Goal: Task Accomplishment & Management: Use online tool/utility

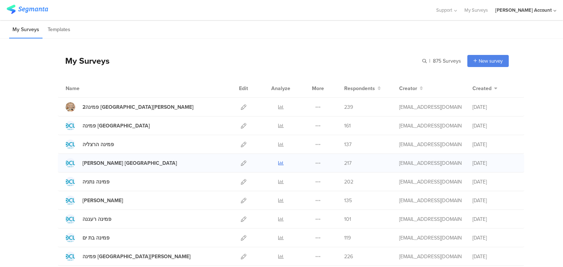
click at [280, 164] on icon at bounding box center [280, 162] width 5 height 5
click at [278, 125] on icon at bounding box center [280, 125] width 5 height 5
click at [99, 126] on div "פמינה [GEOGRAPHIC_DATA]" at bounding box center [115, 126] width 67 height 8
click at [281, 125] on div at bounding box center [281, 125] width 22 height 18
click at [278, 125] on icon at bounding box center [280, 125] width 5 height 5
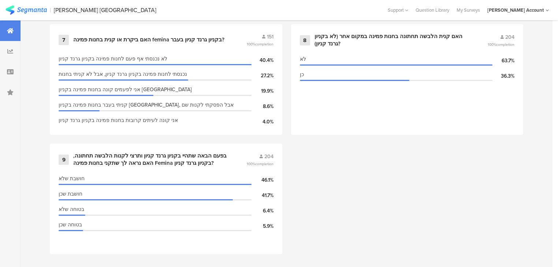
scroll to position [688, 0]
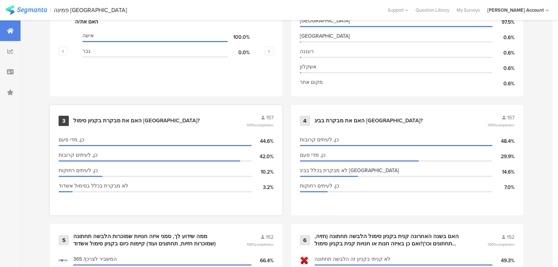
scroll to position [322, 0]
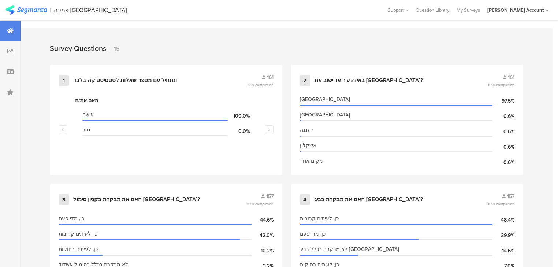
scroll to position [293, 0]
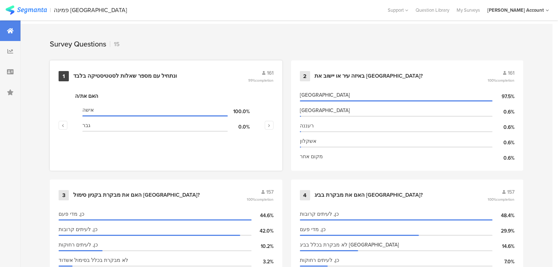
click at [106, 75] on div "ונתחיל עם מספר שאלות לסטטיסטיקה בלבד﻿﻿" at bounding box center [125, 76] width 104 height 7
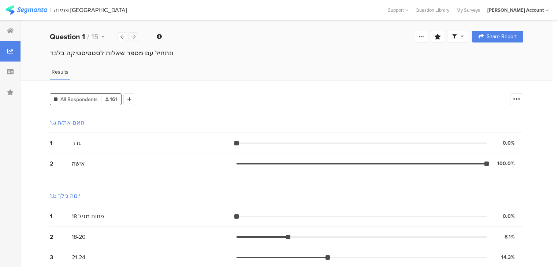
click at [132, 37] on icon at bounding box center [134, 36] width 4 height 5
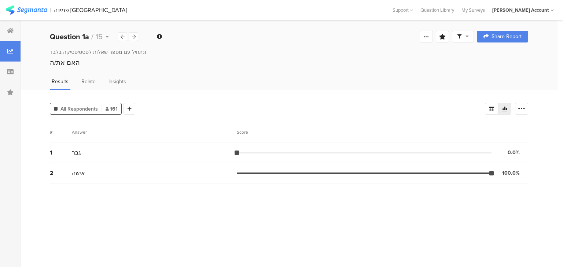
click at [470, 36] on div at bounding box center [463, 37] width 22 height 12
click at [498, 57] on span at bounding box center [497, 58] width 11 height 6
click at [130, 34] on div at bounding box center [134, 36] width 10 height 9
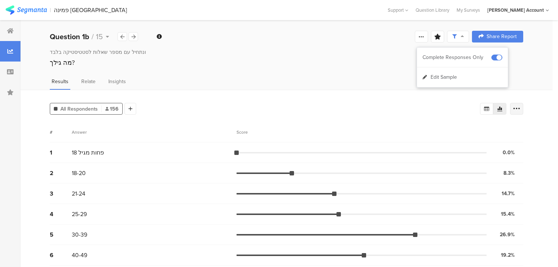
click at [521, 108] on icon at bounding box center [516, 108] width 7 height 7
click at [490, 107] on icon at bounding box center [487, 109] width 6 height 6
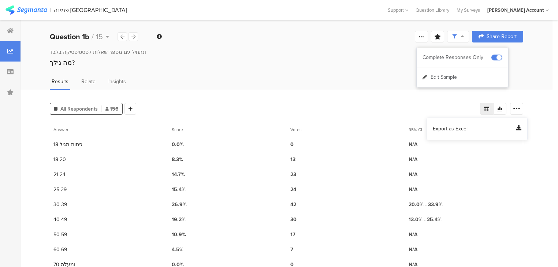
click at [463, 127] on span "Export as Excel" at bounding box center [450, 128] width 35 height 7
click at [134, 37] on icon at bounding box center [134, 36] width 4 height 5
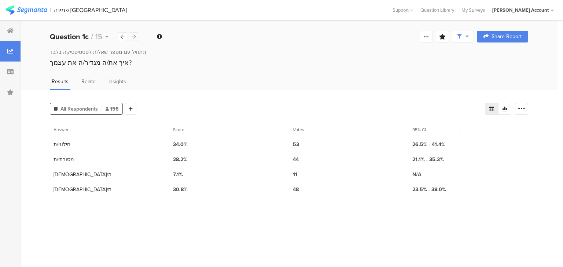
click at [132, 37] on icon at bounding box center [134, 36] width 4 height 5
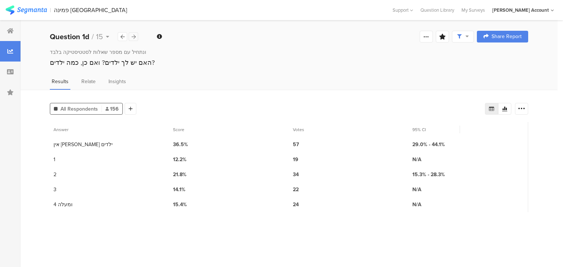
click at [135, 36] on icon at bounding box center [134, 36] width 4 height 5
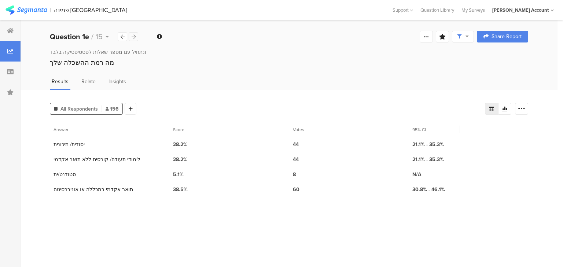
click at [133, 38] on icon at bounding box center [134, 36] width 4 height 5
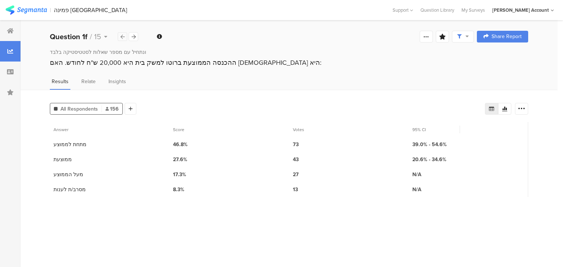
click at [123, 37] on icon at bounding box center [123, 36] width 4 height 5
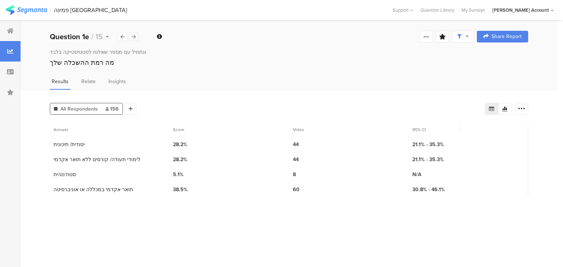
click at [133, 36] on icon at bounding box center [134, 36] width 4 height 5
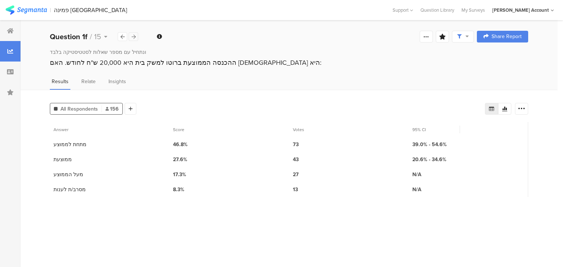
click at [133, 36] on icon at bounding box center [134, 36] width 4 height 5
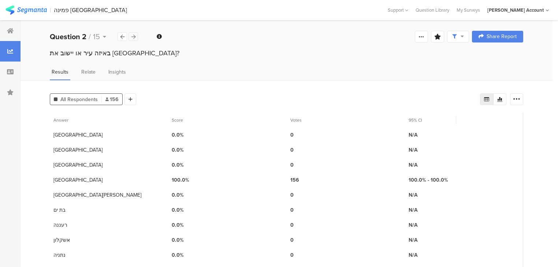
click at [133, 37] on icon at bounding box center [134, 36] width 4 height 5
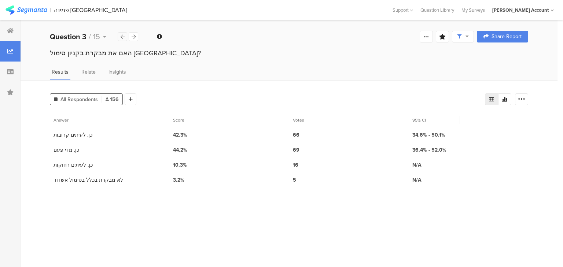
click at [122, 38] on icon at bounding box center [123, 36] width 4 height 5
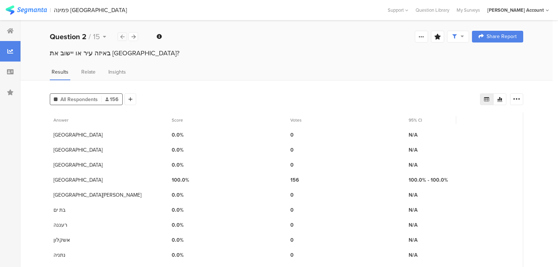
click at [122, 38] on icon at bounding box center [123, 36] width 4 height 5
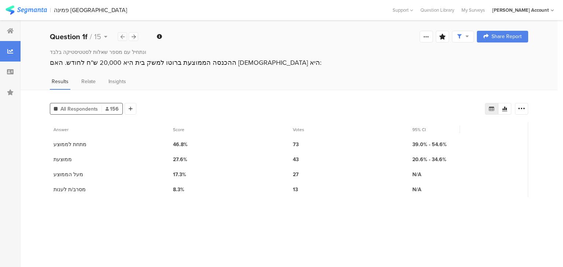
click at [122, 38] on icon at bounding box center [123, 36] width 4 height 5
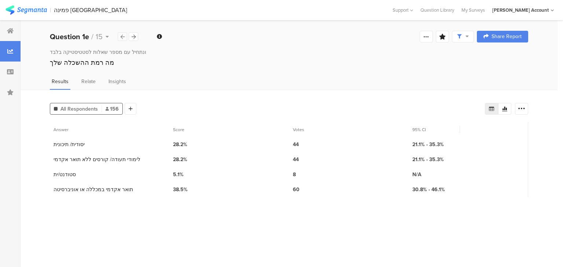
click at [122, 38] on icon at bounding box center [123, 36] width 4 height 5
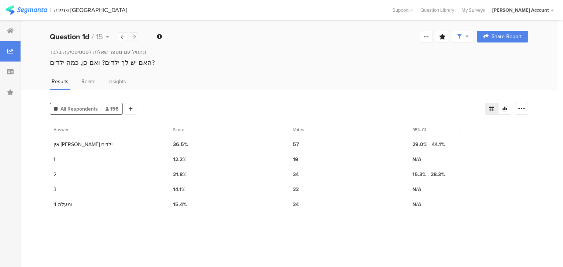
click at [132, 36] on icon at bounding box center [134, 36] width 4 height 5
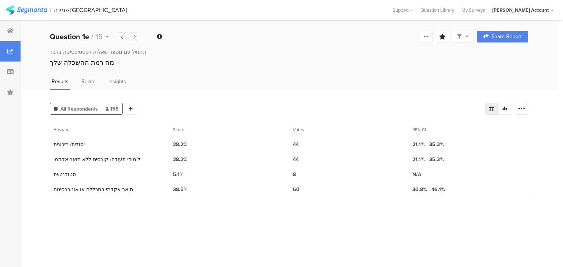
click at [133, 36] on icon at bounding box center [134, 36] width 4 height 5
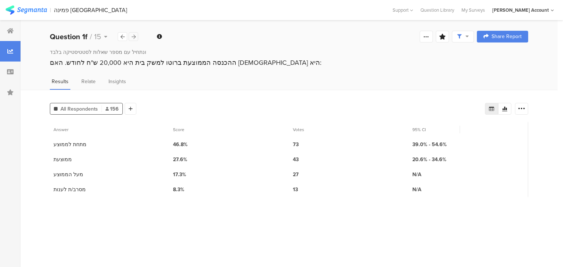
click at [133, 36] on icon at bounding box center [134, 36] width 4 height 5
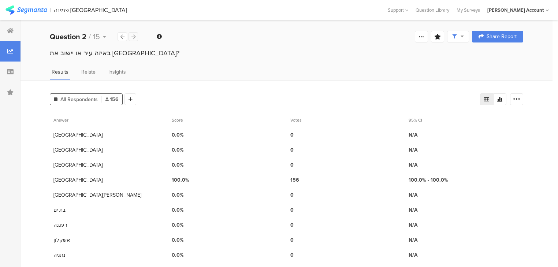
click at [136, 35] on div at bounding box center [134, 36] width 10 height 9
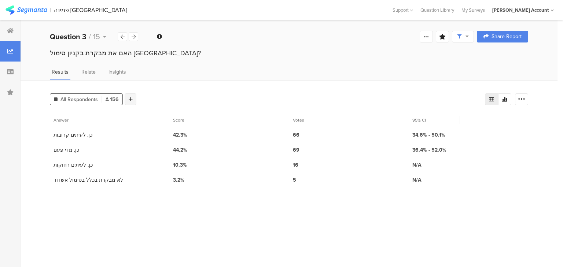
click at [133, 99] on div at bounding box center [131, 99] width 12 height 12
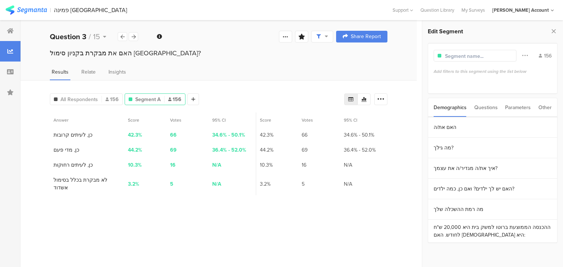
click at [485, 106] on div "Questions" at bounding box center [485, 107] width 23 height 19
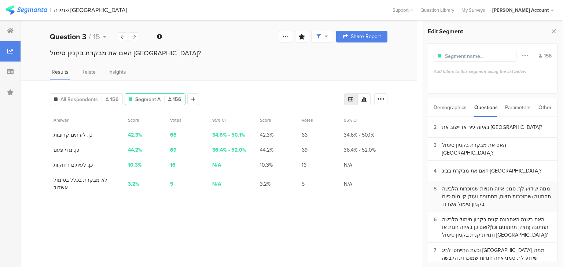
click at [466, 191] on div "ממה שידוע לך, סמני איזה חנויות שמוכרות הלבשה תחתונה (שמוכרות חזיות, תחתונים ועו…" at bounding box center [497, 196] width 110 height 23
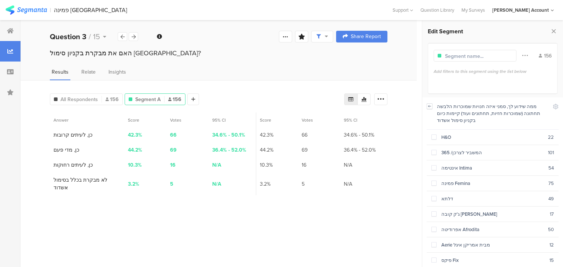
click at [431, 107] on icon at bounding box center [429, 106] width 5 height 6
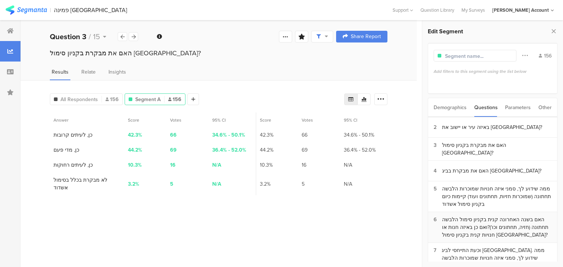
click at [480, 225] on div "האם בשנה האחרונה קנית בקניון סימול הלבשה תחתונה (חזיה, תחתונים וכו')?ואם כן באי…" at bounding box center [497, 227] width 110 height 23
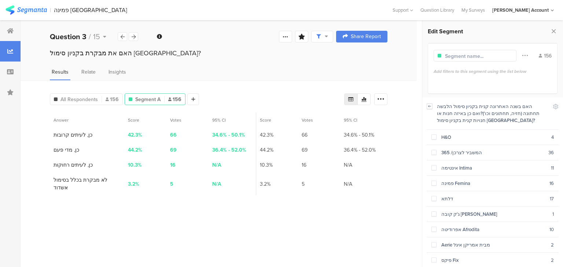
click at [429, 107] on icon at bounding box center [429, 106] width 5 height 6
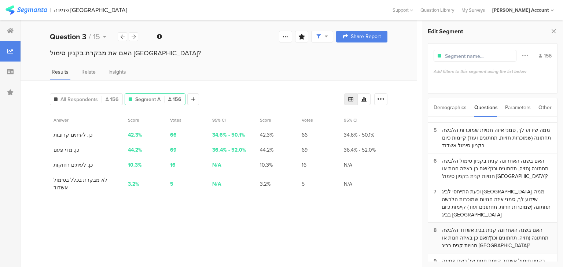
scroll to position [88, 0]
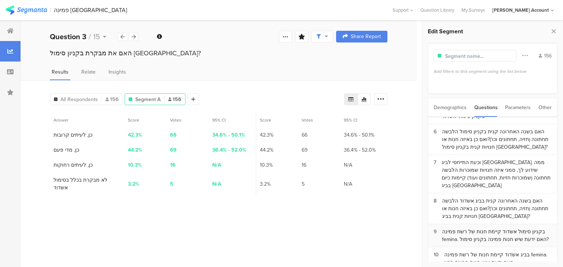
click at [488, 228] on div "בקניון סימול אשדוד קיימת חנות של רשת פמינה femina. האם ידעת שיש חנות פמינה בקני…" at bounding box center [497, 235] width 110 height 15
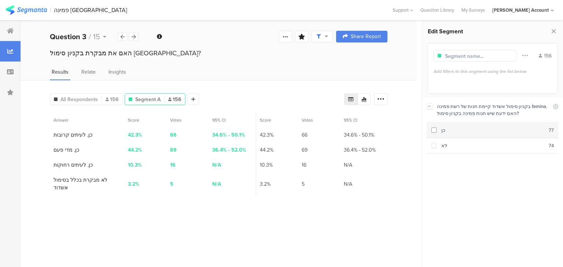
click at [440, 132] on div "כן" at bounding box center [492, 130] width 112 height 7
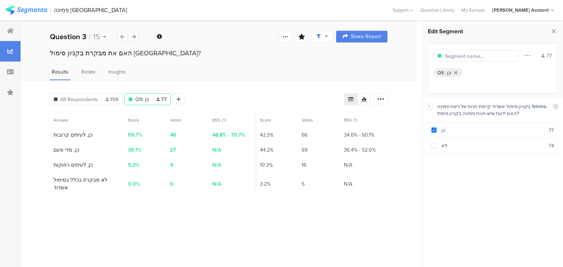
click at [452, 56] on input "text" at bounding box center [477, 56] width 64 height 8
type input "יודעות"
click at [86, 96] on span "All Respondents" at bounding box center [78, 100] width 37 height 8
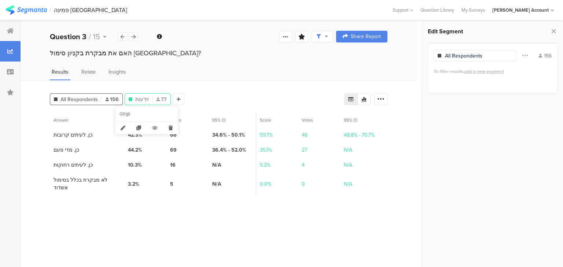
click at [142, 96] on span "יודעות" at bounding box center [142, 100] width 14 height 8
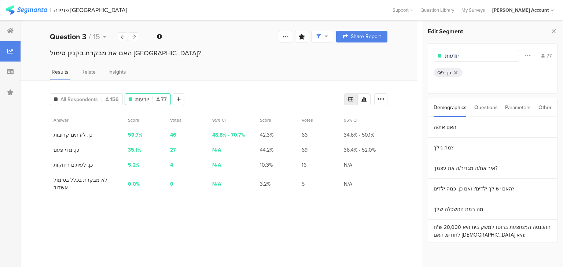
click at [467, 56] on input "יודעות" at bounding box center [477, 56] width 64 height 8
type input "יודעות שיש חנות פמינה בסימול א"
click at [555, 31] on icon at bounding box center [553, 31] width 8 height 10
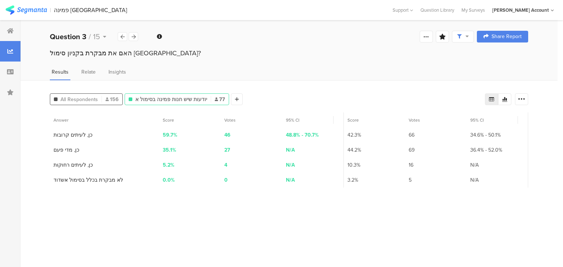
click at [72, 98] on span "All Respondents" at bounding box center [78, 100] width 37 height 8
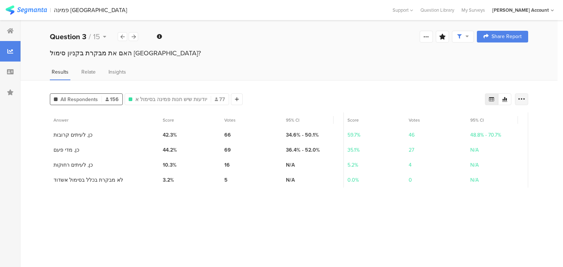
click at [520, 97] on icon at bounding box center [521, 99] width 7 height 7
click at [447, 119] on span "Export as Excel" at bounding box center [450, 119] width 35 height 7
click at [374, 64] on div "האם את מבקרת בקניון סימול אשדוד?" at bounding box center [289, 59] width 537 height 23
click at [521, 100] on icon at bounding box center [521, 99] width 7 height 7
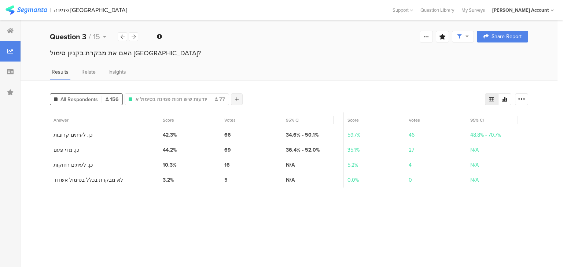
click at [235, 99] on icon at bounding box center [237, 99] width 4 height 5
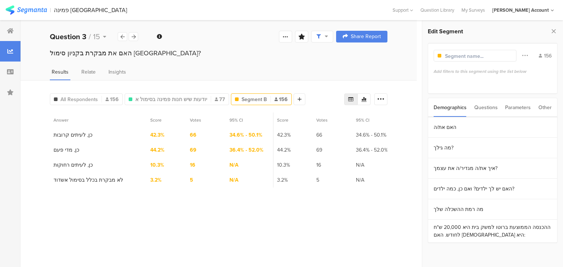
click at [486, 107] on div "Questions" at bounding box center [485, 107] width 23 height 19
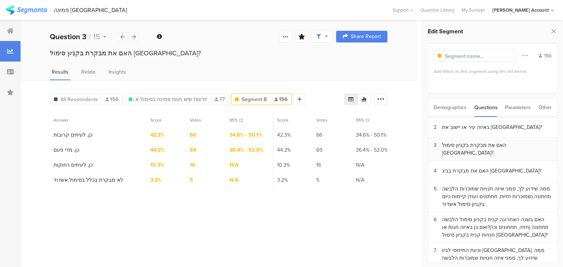
click at [484, 151] on div "האם את מבקרת בקניון סימול אשדוד?" at bounding box center [497, 148] width 110 height 15
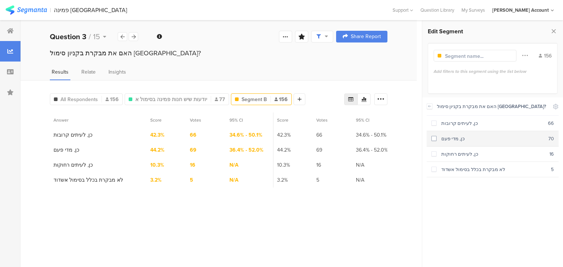
drag, startPoint x: 464, startPoint y: 127, endPoint x: 461, endPoint y: 140, distance: 13.2
click at [464, 127] on section "כן, לעיתים קרובות 66" at bounding box center [492, 123] width 132 height 15
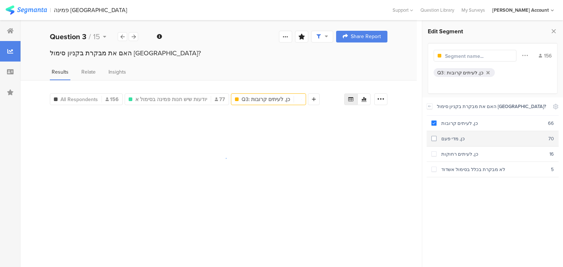
click at [458, 143] on section "כן, מדי פעם 70" at bounding box center [492, 138] width 132 height 15
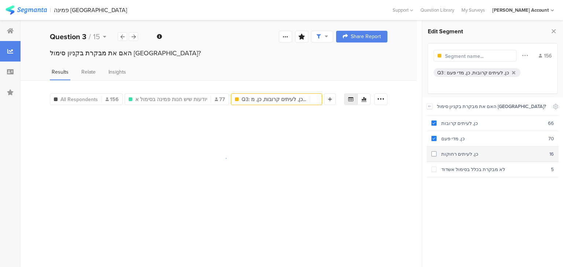
click at [460, 152] on div "כן, לעיתים רחוקות" at bounding box center [492, 154] width 113 height 7
click at [554, 32] on icon at bounding box center [553, 31] width 8 height 10
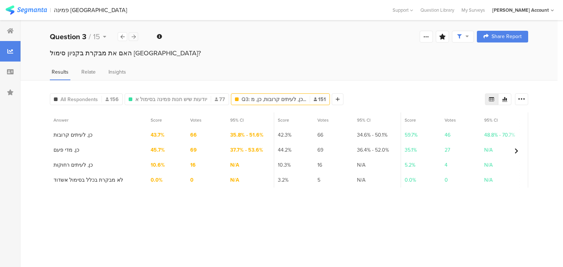
click at [134, 37] on icon at bounding box center [134, 36] width 4 height 5
click at [104, 97] on div "All Respondents 156" at bounding box center [86, 100] width 72 height 8
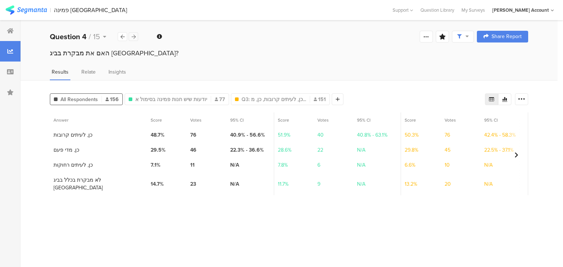
click at [132, 34] on icon at bounding box center [134, 36] width 4 height 5
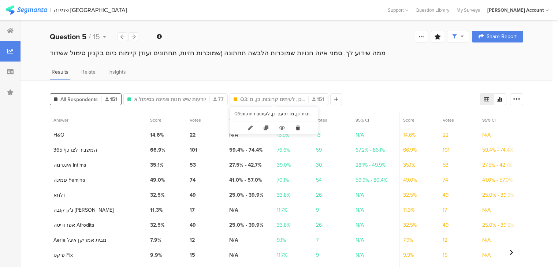
click at [299, 129] on icon at bounding box center [297, 128] width 15 height 12
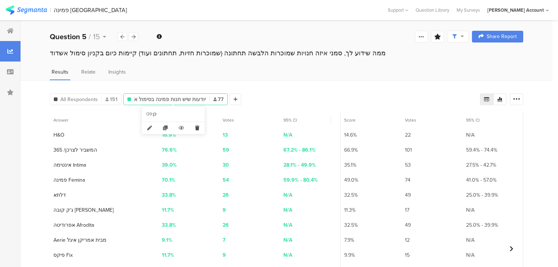
click at [196, 127] on icon at bounding box center [197, 128] width 15 height 12
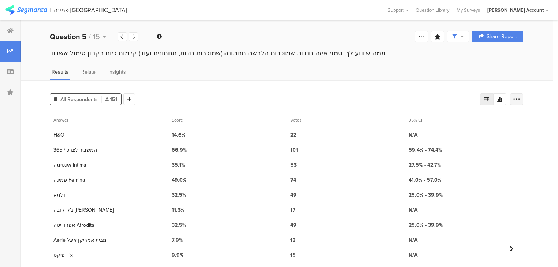
click at [521, 96] on icon at bounding box center [516, 99] width 7 height 7
click at [445, 119] on span "Export as Excel" at bounding box center [450, 119] width 35 height 7
click at [132, 35] on icon at bounding box center [134, 36] width 4 height 5
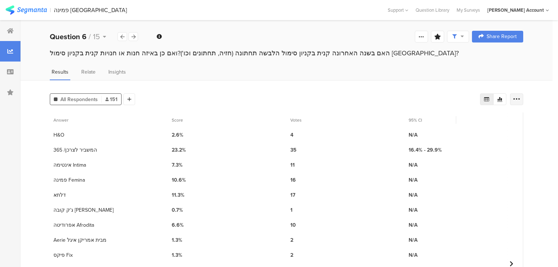
click at [518, 97] on icon at bounding box center [516, 99] width 7 height 7
click at [455, 118] on span "Export as Excel" at bounding box center [450, 119] width 35 height 7
click at [134, 37] on icon at bounding box center [134, 36] width 4 height 5
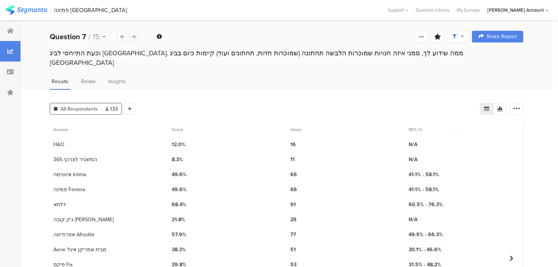
click at [134, 37] on icon at bounding box center [134, 36] width 4 height 5
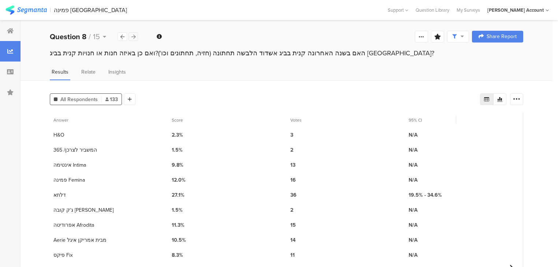
click at [134, 37] on icon at bounding box center [134, 36] width 4 height 5
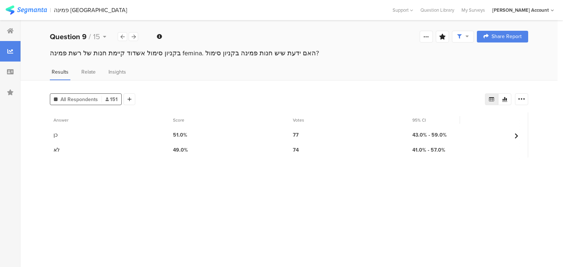
drag, startPoint x: 127, startPoint y: 99, endPoint x: 135, endPoint y: 105, distance: 9.9
click at [127, 99] on icon at bounding box center [129, 99] width 4 height 5
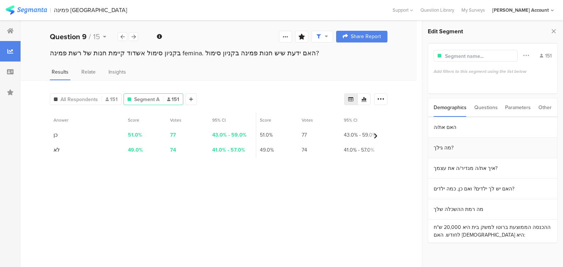
click at [444, 149] on section "מה גילך?" at bounding box center [492, 148] width 129 height 21
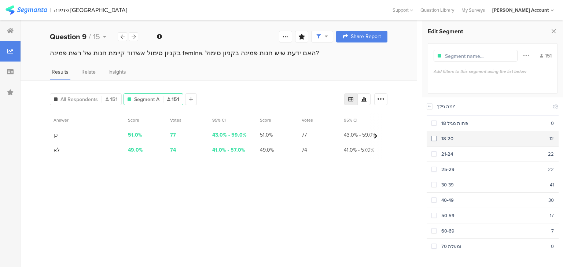
click at [444, 138] on div "18-20" at bounding box center [492, 138] width 113 height 7
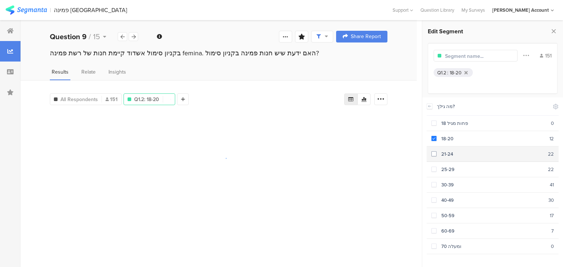
click at [444, 152] on div "21-24" at bounding box center [491, 154] width 111 height 7
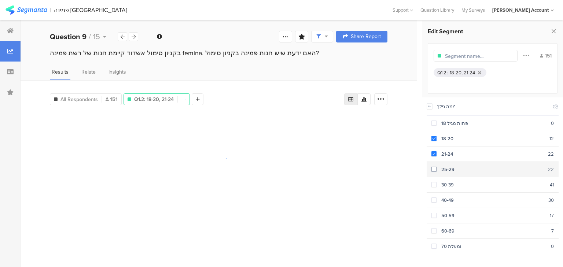
click at [447, 163] on section "25-29 22" at bounding box center [492, 169] width 132 height 15
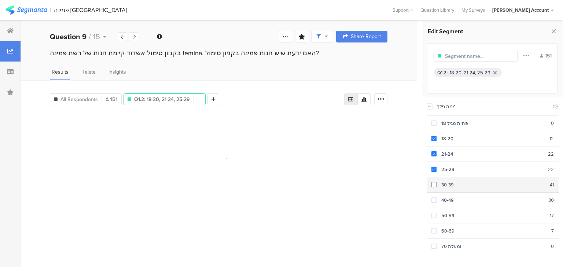
click at [447, 181] on div "30-39" at bounding box center [492, 184] width 113 height 7
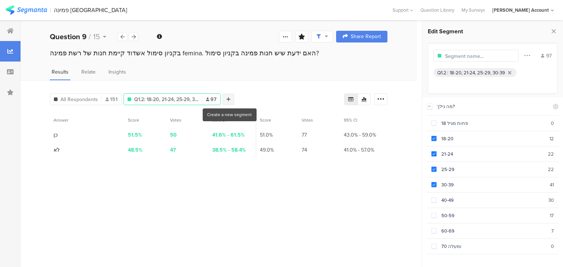
click at [229, 99] on icon at bounding box center [228, 99] width 4 height 5
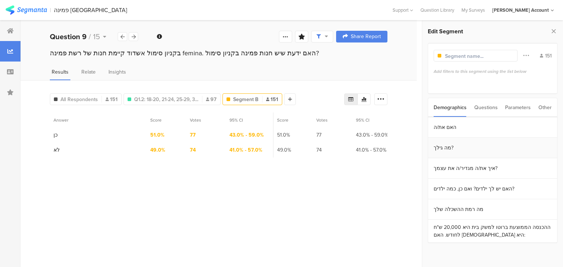
click at [443, 148] on section "מה גילך?" at bounding box center [492, 148] width 129 height 21
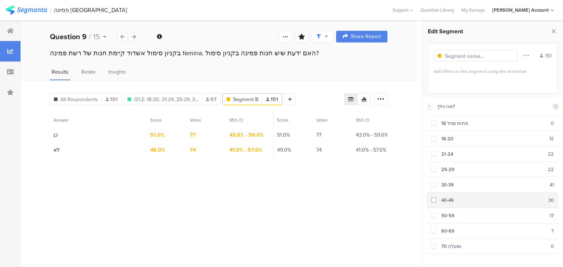
click at [445, 197] on div "40-49" at bounding box center [492, 200] width 112 height 7
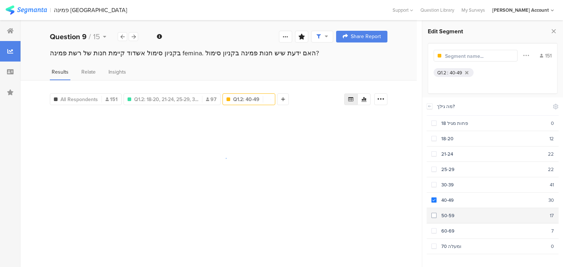
click at [450, 215] on div "50-59" at bounding box center [492, 215] width 113 height 7
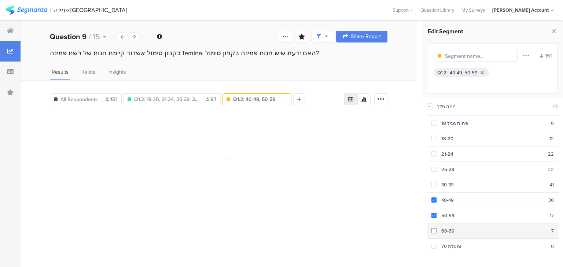
click at [446, 229] on div "60-69" at bounding box center [493, 230] width 115 height 7
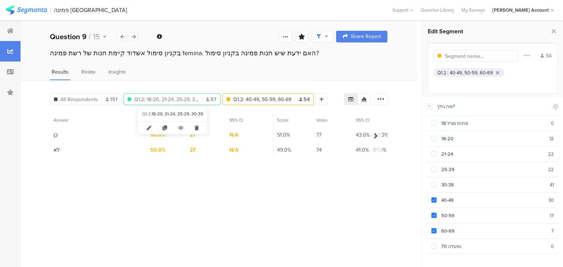
click at [175, 100] on span "Q1.2: 18-20, 21-24, 25-29, 3..." at bounding box center [166, 100] width 64 height 8
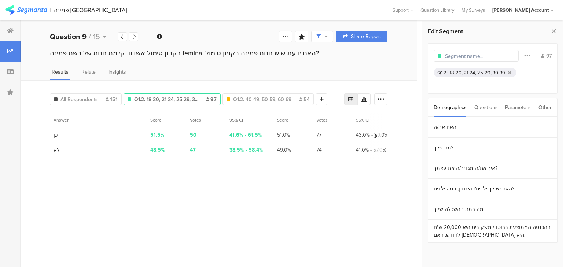
click at [454, 55] on input "text" at bounding box center [477, 56] width 64 height 8
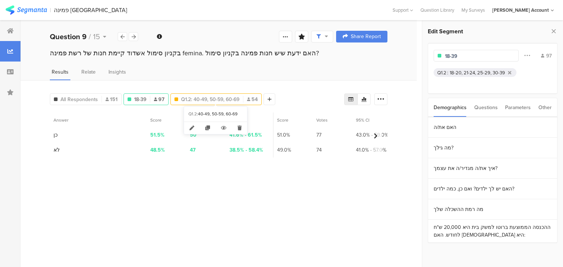
type input "18-39"
click at [232, 97] on span "Q1.2: 40-49, 50-59, 60-69" at bounding box center [210, 100] width 58 height 8
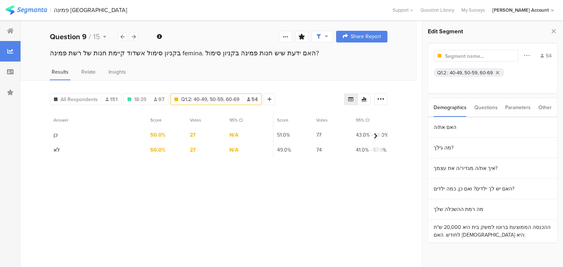
click at [462, 54] on input "text" at bounding box center [477, 56] width 64 height 8
type input "40-69"
click at [226, 98] on div at bounding box center [225, 99] width 12 height 12
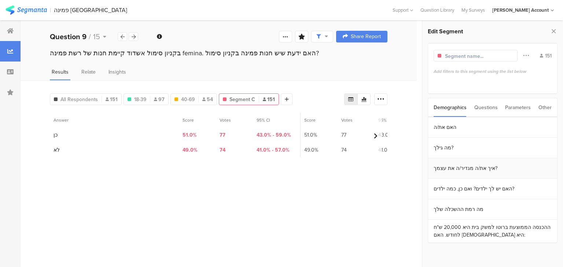
click at [466, 171] on section "איך את/ה מגדיר/ה את עצמך?" at bounding box center [492, 168] width 129 height 21
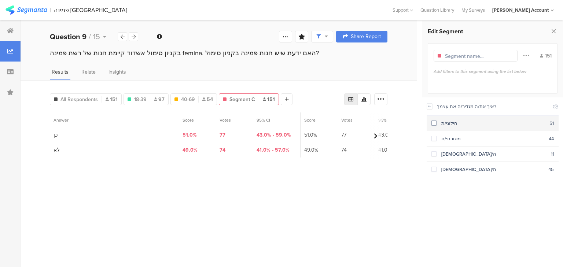
click at [446, 124] on div "חילוני/ת" at bounding box center [492, 123] width 113 height 7
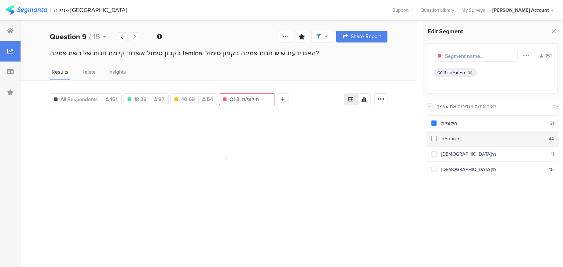
click at [446, 136] on div "מסורתי/ת" at bounding box center [492, 138] width 112 height 7
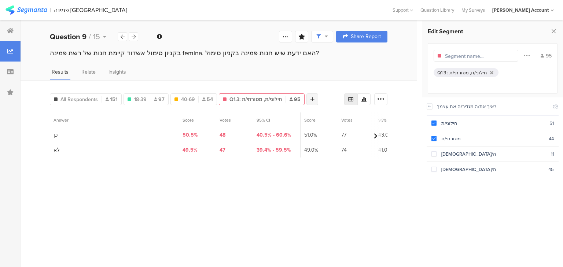
click at [308, 95] on div at bounding box center [312, 99] width 12 height 12
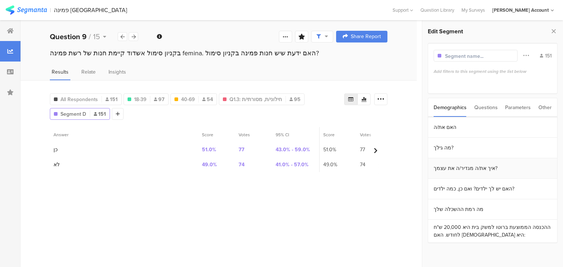
click at [453, 170] on section "איך את/ה מגדיר/ה את עצמך?" at bounding box center [492, 168] width 129 height 21
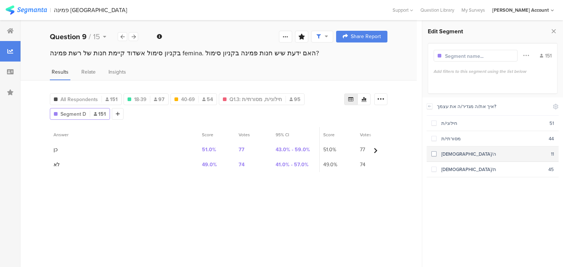
click at [444, 155] on div "דתי/ה" at bounding box center [493, 154] width 114 height 7
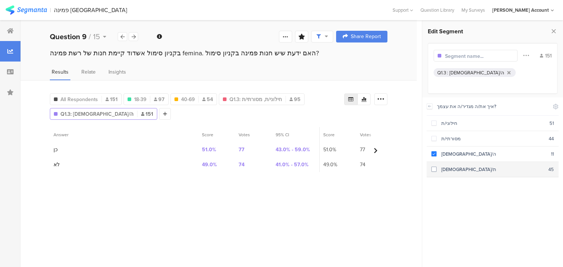
click at [445, 170] on div "חרדי/ת" at bounding box center [492, 169] width 112 height 7
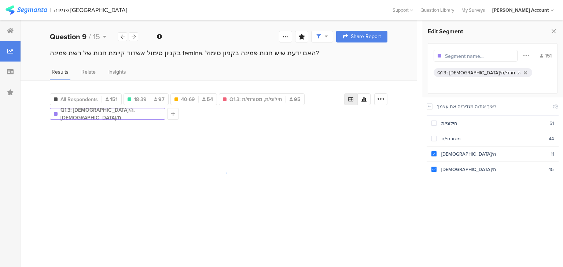
click at [450, 55] on input "text" at bounding box center [477, 56] width 64 height 8
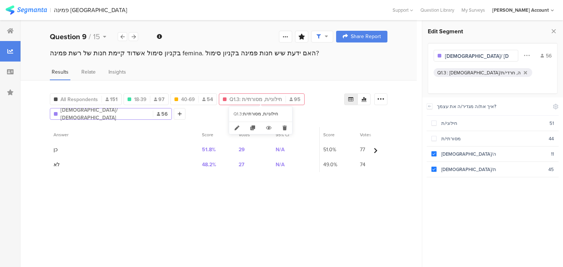
type input "דתיה/ חרדית"
click at [256, 96] on span "Q1.3: חילוני/ת, מסורתי/ת" at bounding box center [255, 100] width 52 height 8
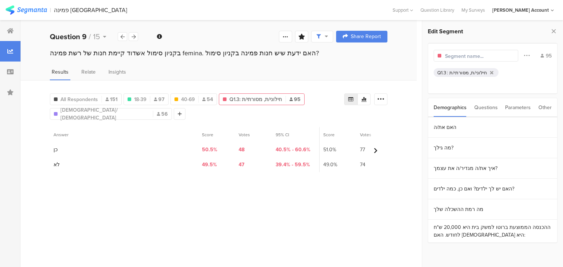
click at [479, 55] on input "text" at bounding box center [477, 56] width 64 height 8
type input "חילונית/ מסורתית"
click at [178, 113] on icon at bounding box center [180, 113] width 4 height 5
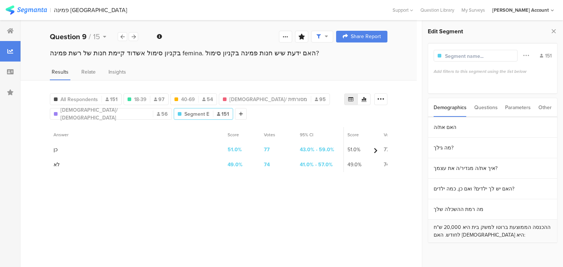
click at [466, 231] on section "ההכנסה הממוצעת ברוטו למשק בית היא 20,000 ש"ח לחודש. האם הכנסתכם היא:" at bounding box center [492, 231] width 129 height 23
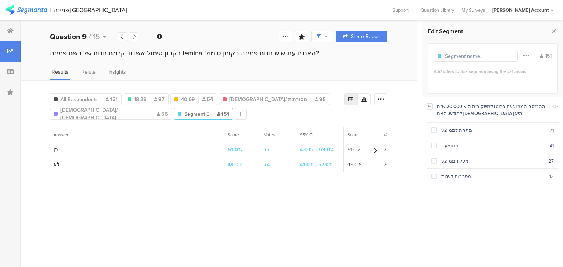
click at [429, 104] on icon at bounding box center [429, 106] width 5 height 6
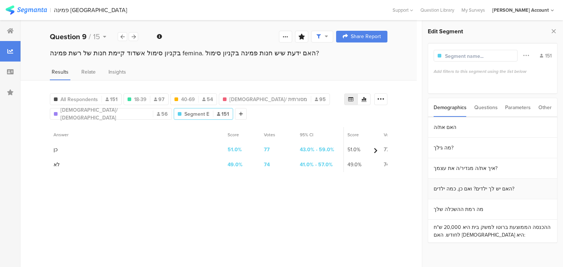
click at [477, 189] on section "האם יש לך ילדים? ואם כן, כמה ילדים?" at bounding box center [492, 189] width 129 height 21
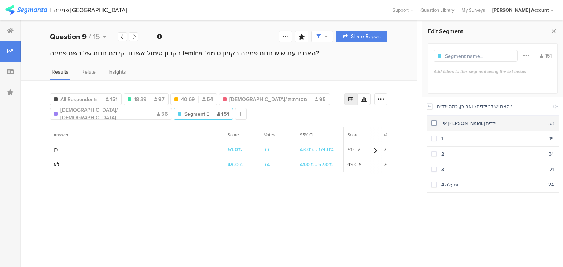
click at [450, 123] on div "אין לי ילדים" at bounding box center [492, 123] width 112 height 7
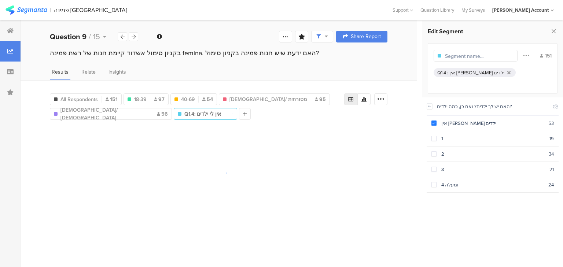
click at [461, 58] on input "text" at bounding box center [477, 56] width 64 height 8
type input "ללא ילדים"
click at [230, 112] on div at bounding box center [236, 114] width 12 height 12
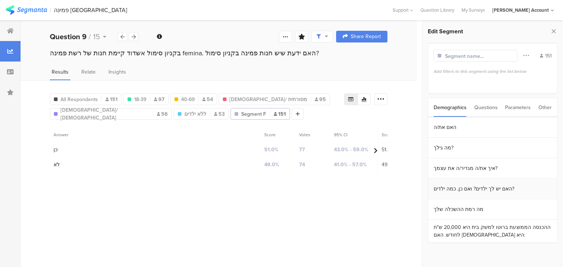
click at [467, 193] on section "האם יש לך ילדים? ואם כן, כמה ילדים?" at bounding box center [492, 189] width 129 height 21
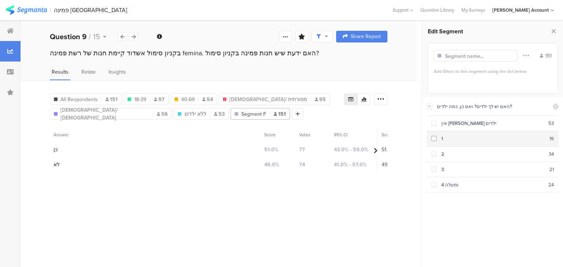
drag, startPoint x: 441, startPoint y: 135, endPoint x: 441, endPoint y: 139, distance: 4.1
click at [441, 136] on div "1" at bounding box center [492, 138] width 113 height 7
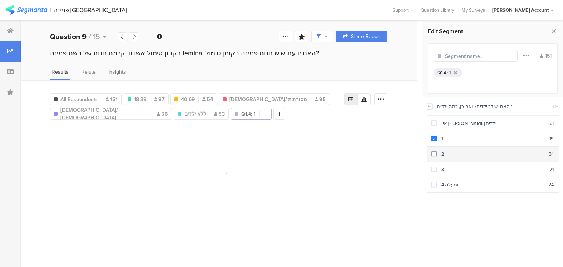
click at [445, 159] on section "2 34" at bounding box center [492, 154] width 132 height 15
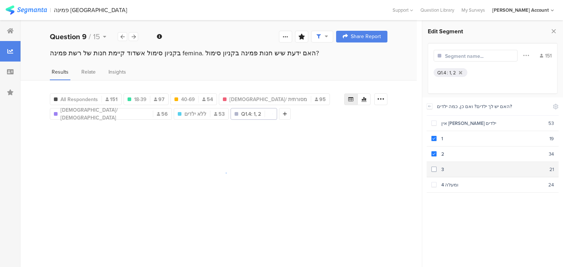
click at [447, 169] on div "3" at bounding box center [492, 169] width 113 height 7
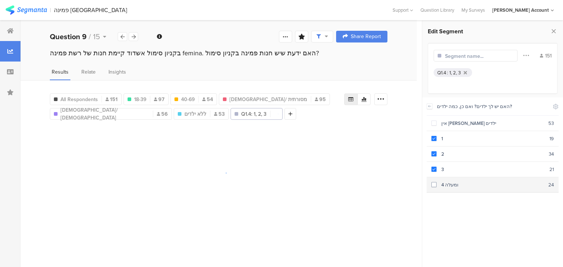
click at [452, 182] on div "4 ומעלה" at bounding box center [492, 184] width 112 height 7
click at [462, 58] on input "text" at bounding box center [477, 56] width 64 height 8
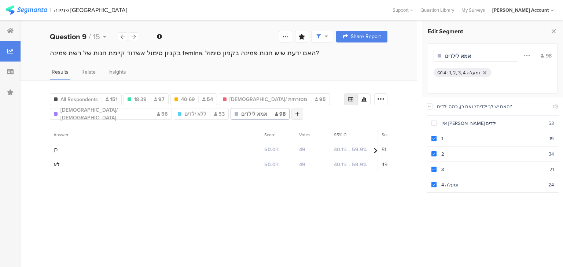
type input "אמא לילדים"
click at [295, 114] on icon at bounding box center [297, 113] width 4 height 5
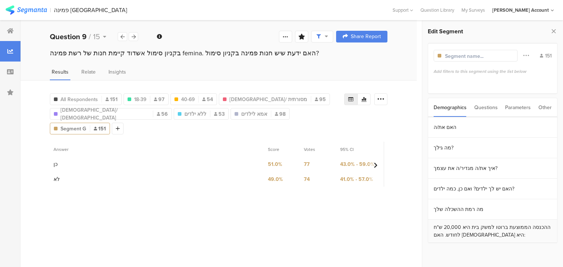
click at [467, 229] on section "ההכנסה הממוצעת ברוטו למשק בית היא 20,000 ש"ח לחודש. האם הכנסתכם היא:" at bounding box center [492, 231] width 129 height 23
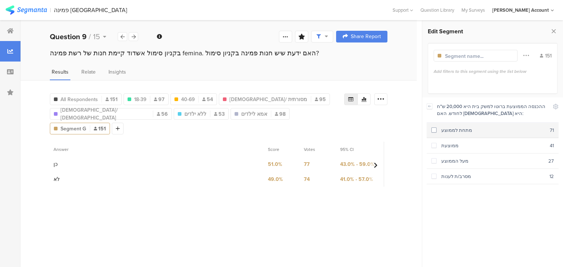
click at [450, 130] on div "מתחת לממוצע" at bounding box center [492, 130] width 113 height 7
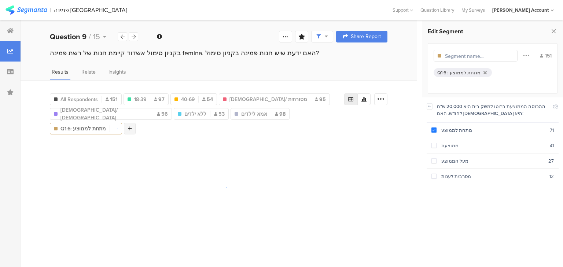
click at [132, 126] on icon at bounding box center [130, 128] width 4 height 5
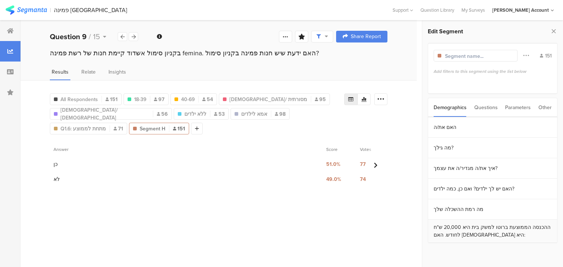
click at [463, 233] on section "ההכנסה הממוצעת ברוטו למשק בית היא 20,000 ש"ח לחודש. האם הכנסתכם היא:" at bounding box center [492, 231] width 129 height 23
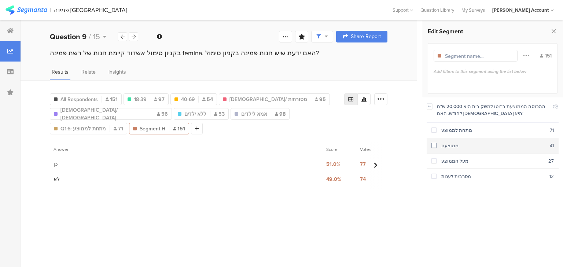
click at [443, 144] on div "ממוצעת" at bounding box center [492, 145] width 113 height 7
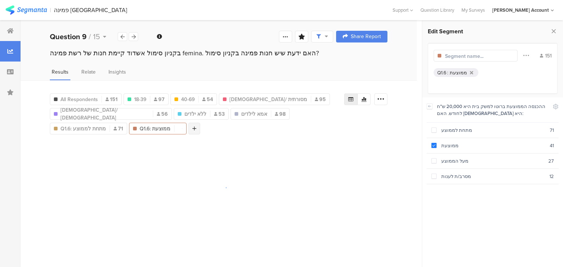
click at [192, 126] on icon at bounding box center [194, 128] width 4 height 5
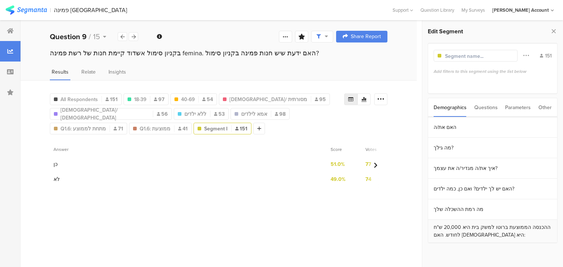
click at [448, 226] on section "ההכנסה הממוצעת ברוטו למשק בית היא 20,000 ש"ח לחודש. האם הכנסתכם היא:" at bounding box center [492, 231] width 129 height 23
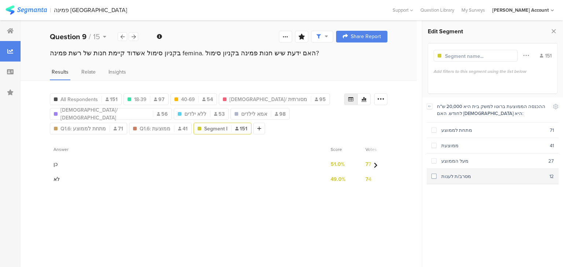
click at [447, 174] on div "מסרב/ת לענות" at bounding box center [492, 176] width 113 height 7
click at [447, 175] on div "מסרב/ת לענות" at bounding box center [492, 176] width 113 height 7
click at [451, 159] on div "מעל הממוצע" at bounding box center [492, 161] width 112 height 7
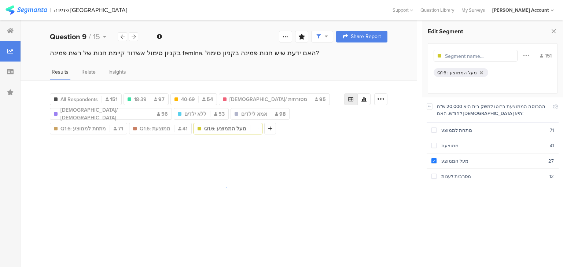
click at [457, 56] on input "text" at bounding box center [477, 56] width 64 height 8
type input "הכנסה מעל הממוצע"
click at [140, 128] on span "Q1.6: ממוצעת" at bounding box center [155, 129] width 31 height 8
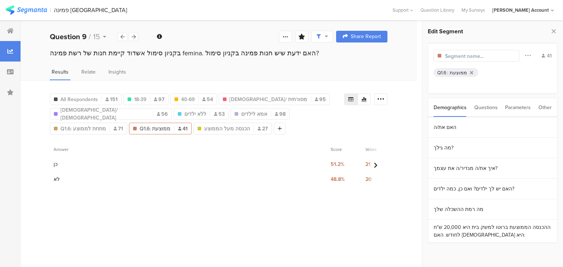
click at [459, 62] on div "Filter Conjunction And Or Segment Color 41 Q1.6 : ממוצעת" at bounding box center [492, 68] width 130 height 51
click at [460, 59] on input "text" at bounding box center [477, 56] width 64 height 8
type input "הכנסה ממוצעת"
click at [106, 125] on span "Q1.6: מתחת לממוצע" at bounding box center [82, 129] width 45 height 8
click at [456, 54] on input "text" at bounding box center [477, 56] width 64 height 8
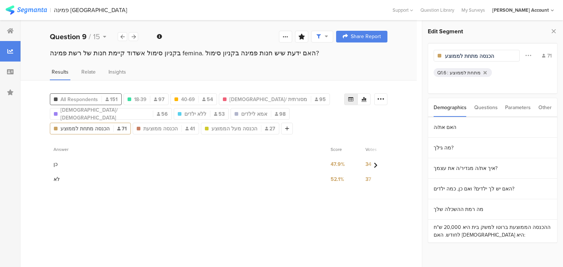
type input "הכנסה מתחת לממוצע"
click at [85, 98] on span "All Respondents" at bounding box center [78, 100] width 37 height 8
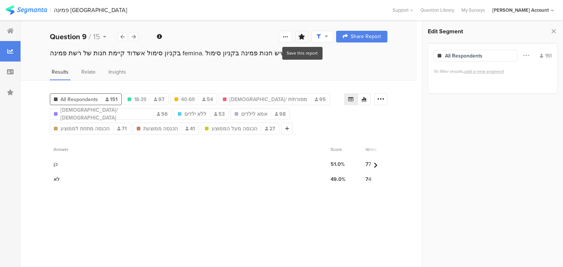
click at [305, 38] on div at bounding box center [301, 37] width 13 height 12
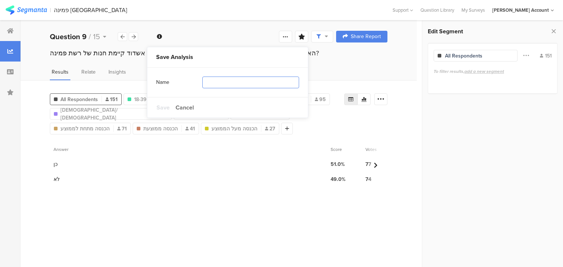
click at [283, 86] on input "text" at bounding box center [250, 83] width 97 height 12
type input "פילוח"
click at [165, 108] on span "Save" at bounding box center [162, 107] width 13 height 8
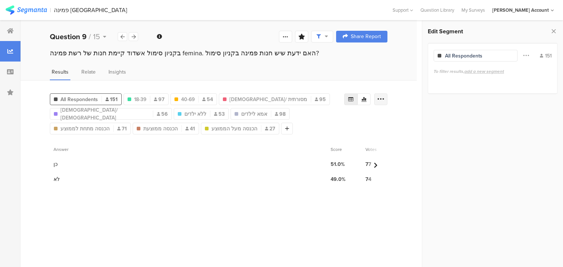
click at [380, 97] on icon at bounding box center [380, 99] width 7 height 7
click at [307, 119] on span "Export as Excel" at bounding box center [309, 119] width 35 height 7
click at [136, 38] on div at bounding box center [134, 36] width 10 height 9
